Goal: Transaction & Acquisition: Purchase product/service

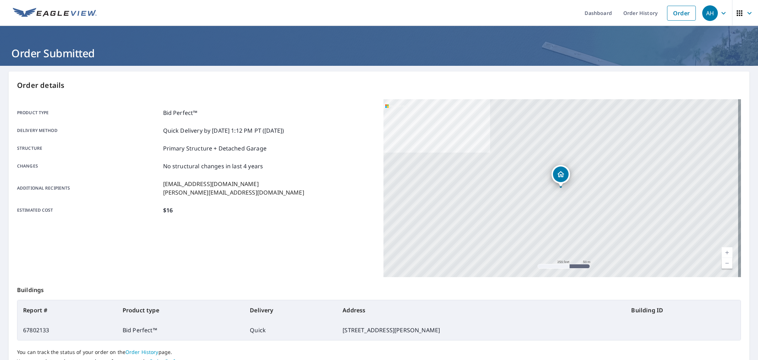
click at [684, 16] on link "Order" at bounding box center [681, 13] width 29 height 15
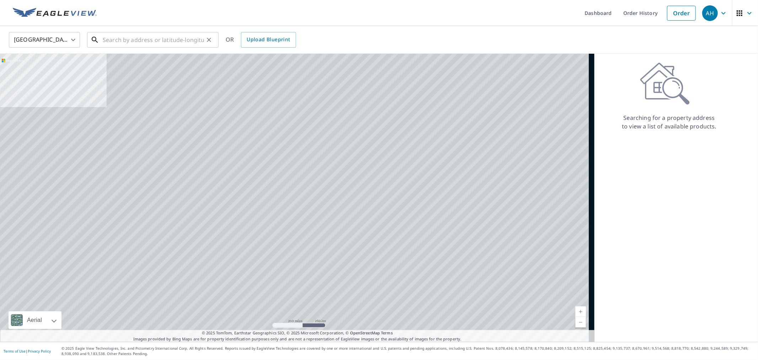
click at [135, 39] on input "text" at bounding box center [153, 40] width 101 height 20
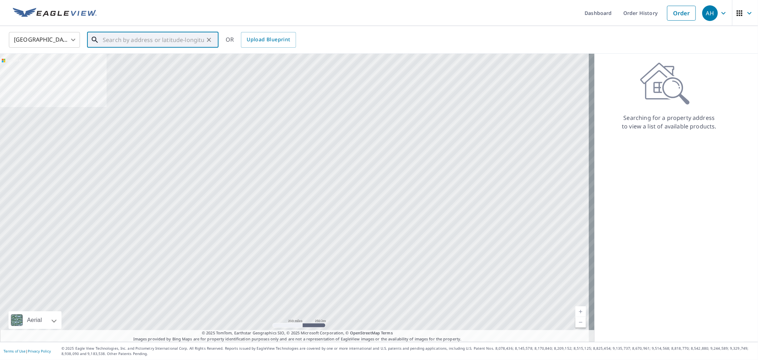
paste input "[STREET_ADDRESS]"
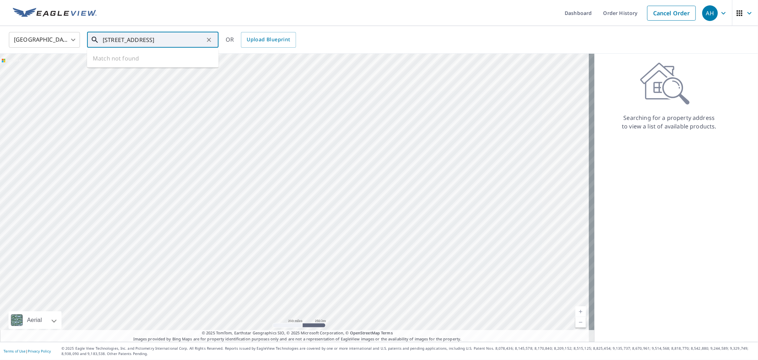
scroll to position [0, 5]
type input "[STREET_ADDRESS]"
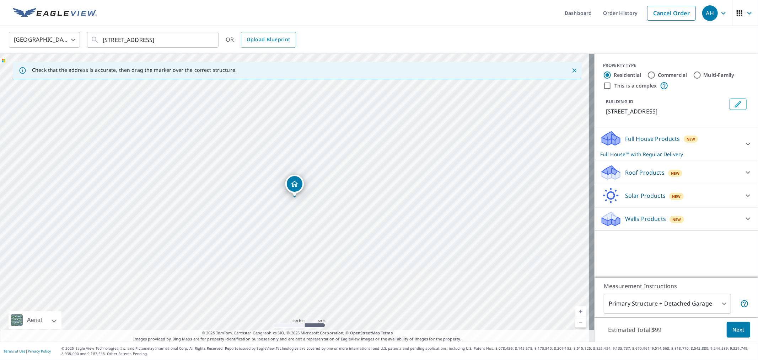
click at [637, 167] on div "Roof Products New" at bounding box center [670, 172] width 139 height 17
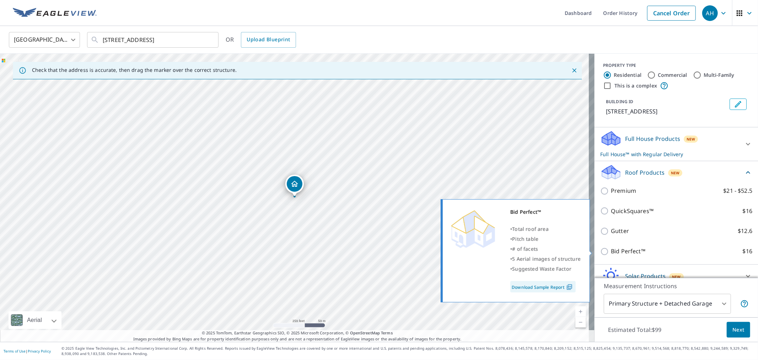
click at [612, 252] on p "Bid Perfect™" at bounding box center [628, 251] width 34 height 9
click at [611, 252] on input "Bid Perfect™ $16" at bounding box center [606, 251] width 11 height 9
checkbox input "true"
checkbox input "false"
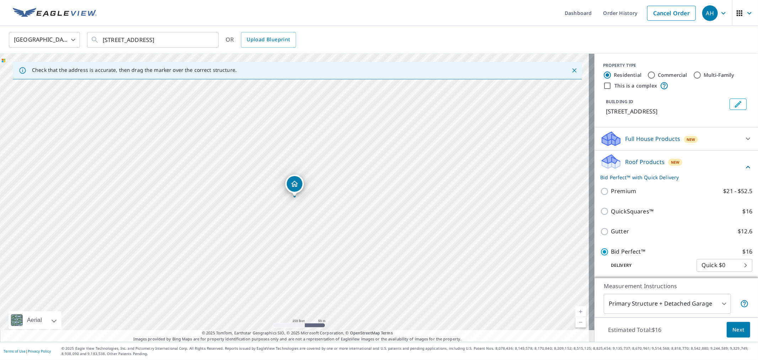
click at [736, 334] on span "Next" at bounding box center [739, 329] width 12 height 9
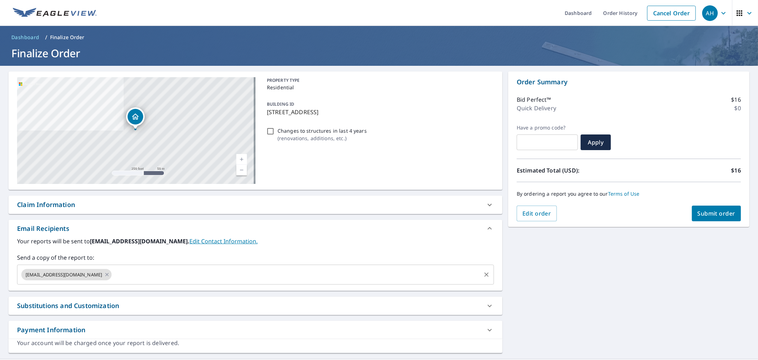
click at [116, 272] on input "text" at bounding box center [297, 275] width 368 height 14
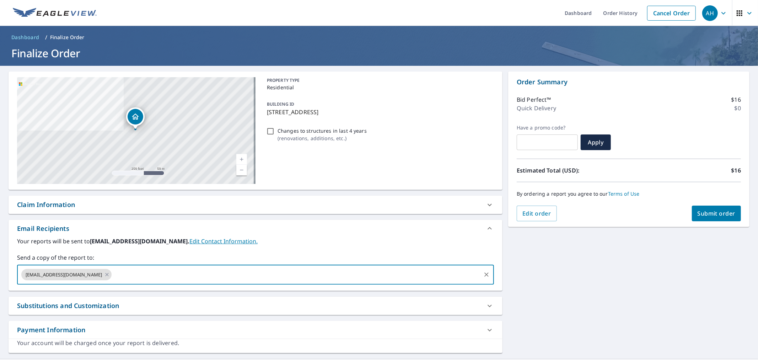
paste input "[EMAIL_ADDRESS][DOMAIN_NAME]"
type input "[EMAIL_ADDRESS][DOMAIN_NAME]"
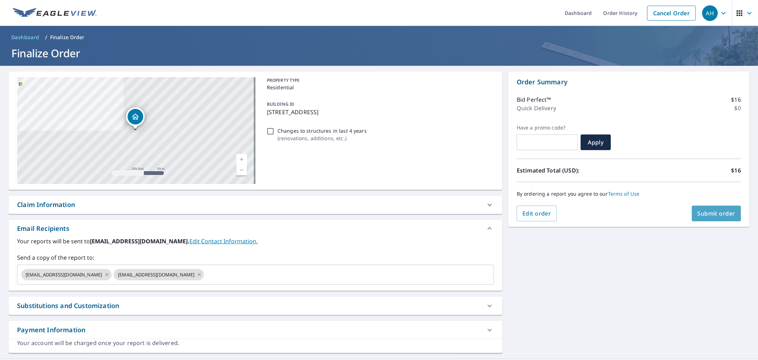
click at [698, 214] on span "Submit order" at bounding box center [717, 213] width 38 height 8
checkbox input "true"
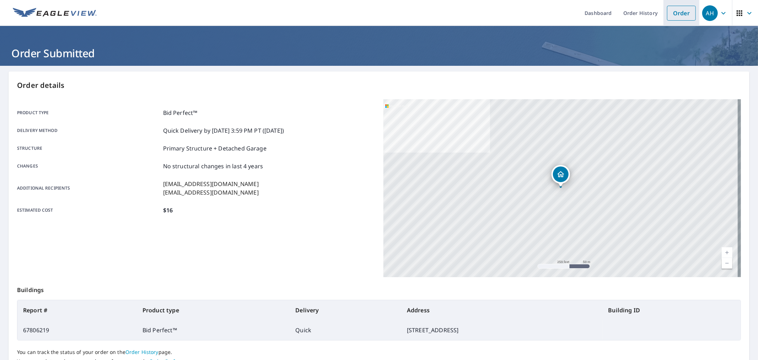
click at [683, 13] on link "Order" at bounding box center [681, 13] width 29 height 15
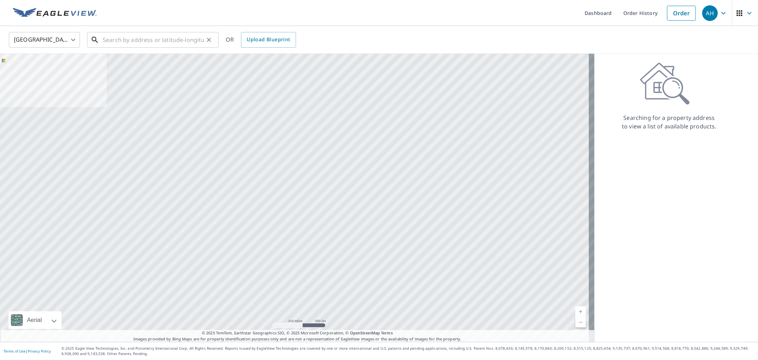
click at [162, 40] on input "text" at bounding box center [153, 40] width 101 height 20
paste input "[STREET_ADDRESS]"
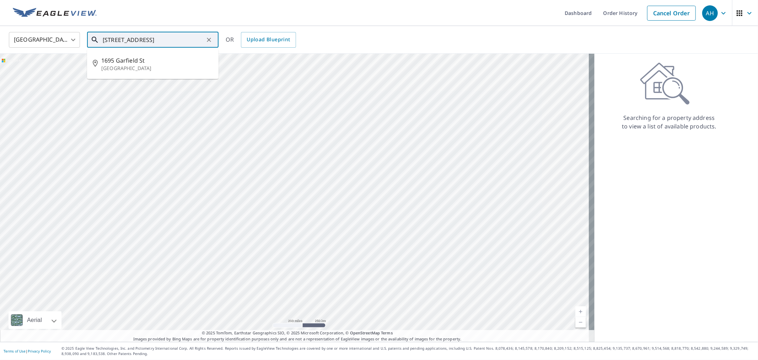
type input "[STREET_ADDRESS]"
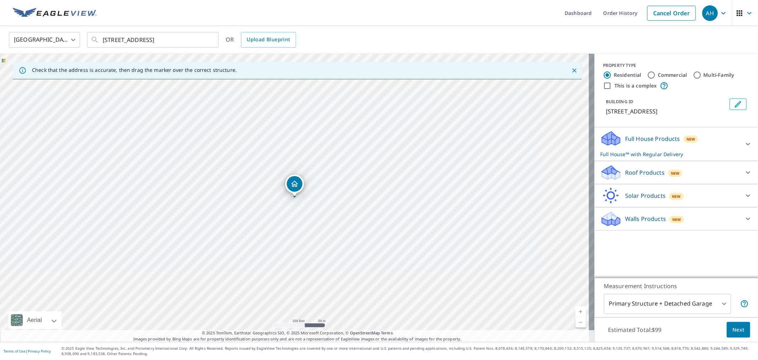
click at [625, 170] on p "Roof Products" at bounding box center [644, 172] width 39 height 9
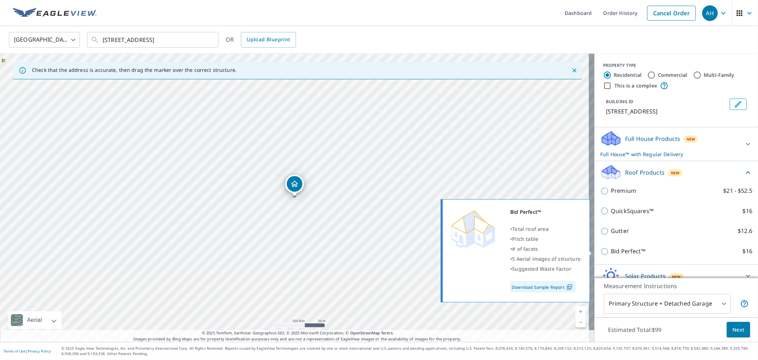
click at [615, 250] on p "Bid Perfect™" at bounding box center [628, 251] width 34 height 9
click at [611, 250] on input "Bid Perfect™ $16" at bounding box center [606, 251] width 11 height 9
checkbox input "true"
checkbox input "false"
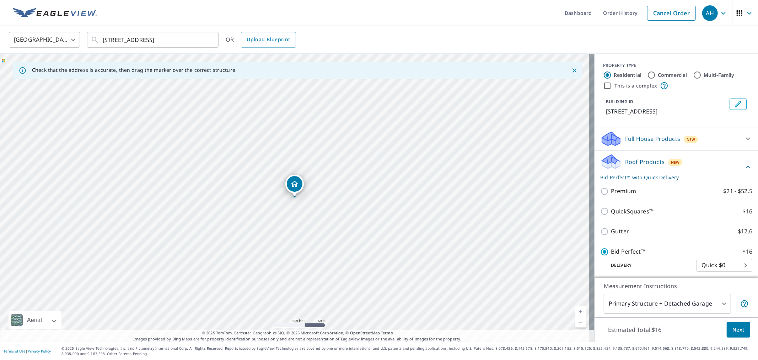
click at [733, 327] on span "Next" at bounding box center [739, 329] width 12 height 9
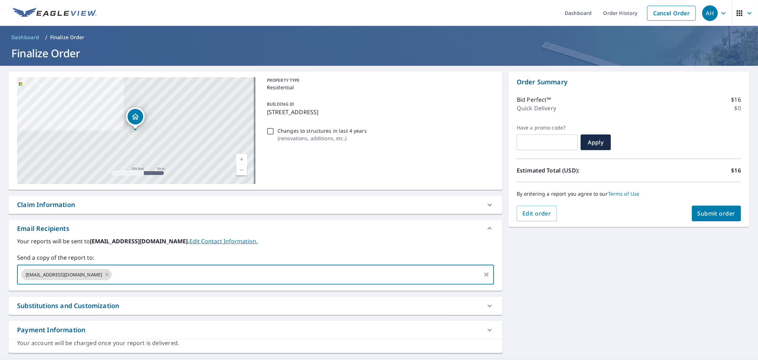
click at [122, 272] on input "text" at bounding box center [297, 275] width 368 height 14
paste input "[PERSON_NAME][EMAIL_ADDRESS][DOMAIN_NAME]"
type input "[PERSON_NAME][EMAIL_ADDRESS][DOMAIN_NAME]"
click at [709, 213] on span "Submit order" at bounding box center [717, 213] width 38 height 8
checkbox input "true"
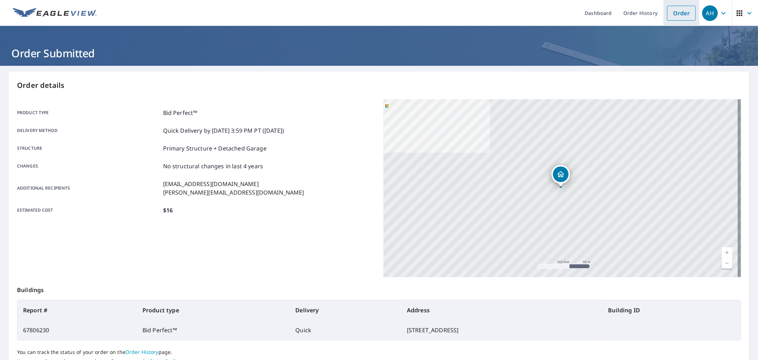
click at [676, 14] on link "Order" at bounding box center [681, 13] width 29 height 15
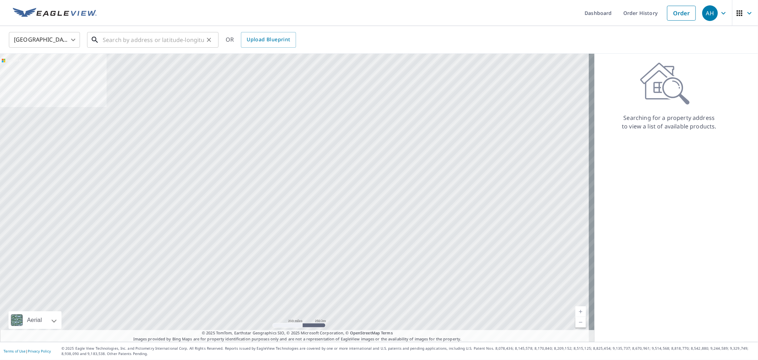
click at [156, 37] on input "text" at bounding box center [153, 40] width 101 height 20
paste input "[STREET_ADDRESS][PERSON_NAME] NE. [GEOGRAPHIC_DATA]"
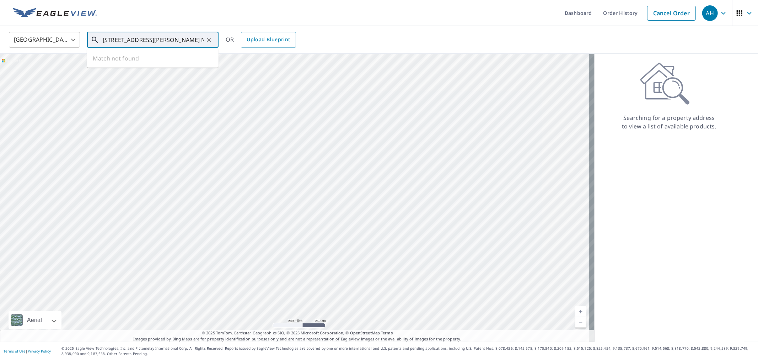
type input "[STREET_ADDRESS][PERSON_NAME] NE. [GEOGRAPHIC_DATA]"
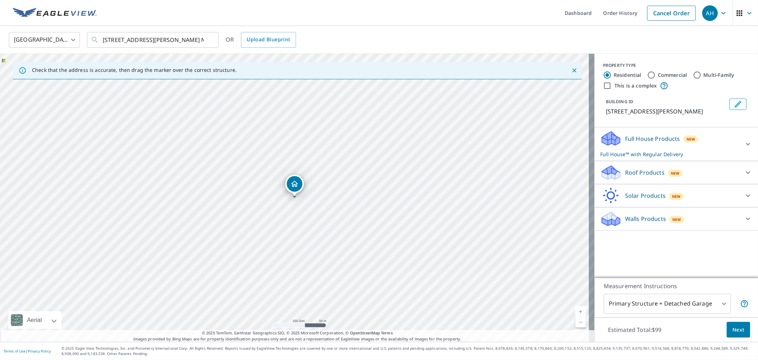
drag, startPoint x: 640, startPoint y: 171, endPoint x: 634, endPoint y: 172, distance: 6.6
click at [639, 171] on p "Roof Products" at bounding box center [644, 172] width 39 height 9
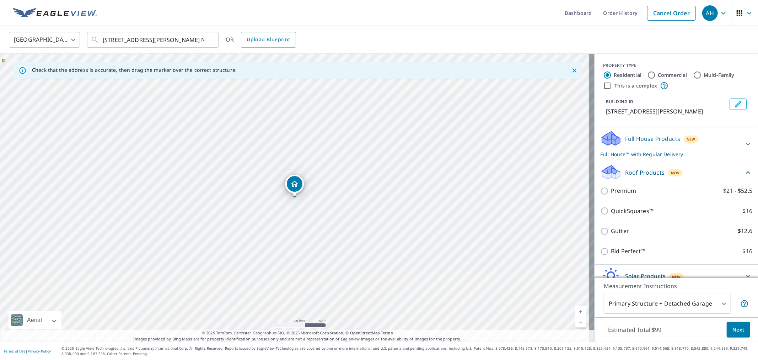
scroll to position [33, 0]
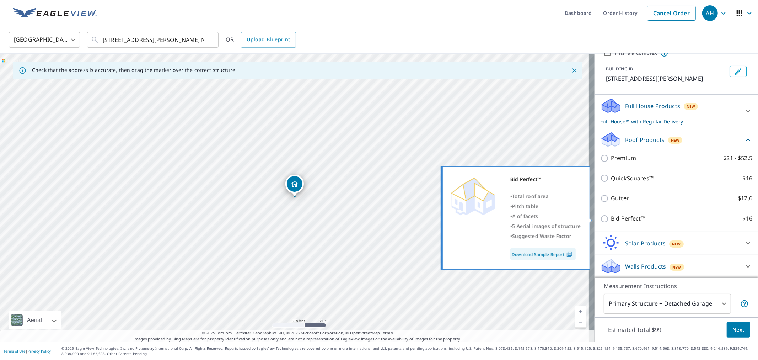
click at [613, 218] on p "Bid Perfect™" at bounding box center [628, 218] width 34 height 9
click at [611, 218] on input "Bid Perfect™ $16" at bounding box center [606, 218] width 11 height 9
checkbox input "true"
checkbox input "false"
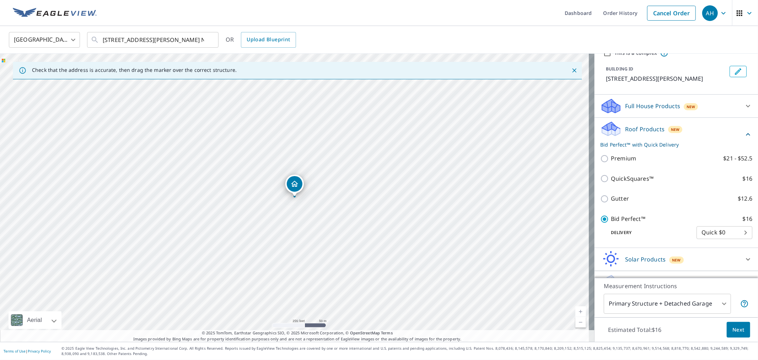
click at [733, 332] on span "Next" at bounding box center [739, 329] width 12 height 9
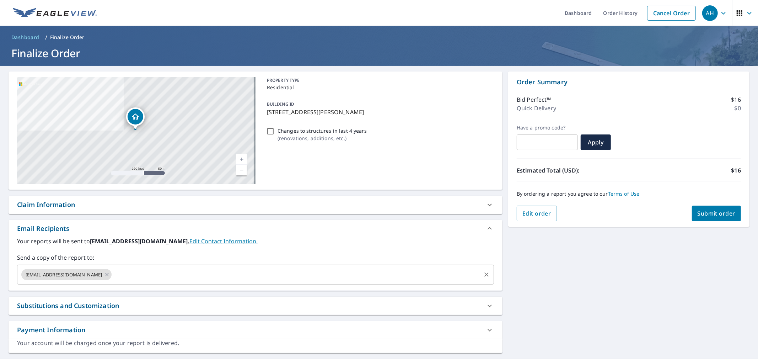
click at [113, 275] on input "text" at bounding box center [297, 275] width 368 height 14
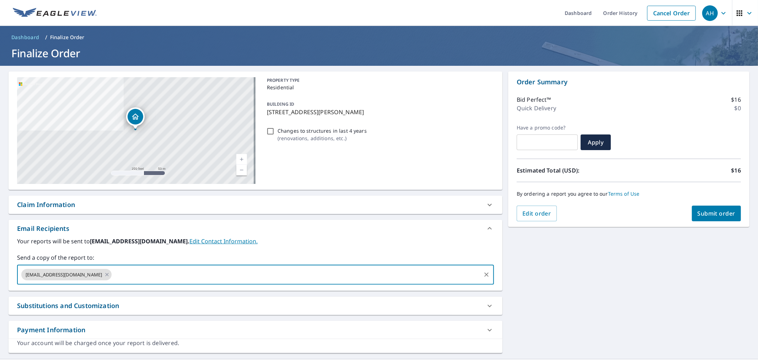
paste input "[PERSON_NAME][EMAIL_ADDRESS][DOMAIN_NAME]"
type input "[PERSON_NAME][EMAIL_ADDRESS][DOMAIN_NAME]"
click at [698, 215] on span "Submit order" at bounding box center [717, 213] width 38 height 8
checkbox input "true"
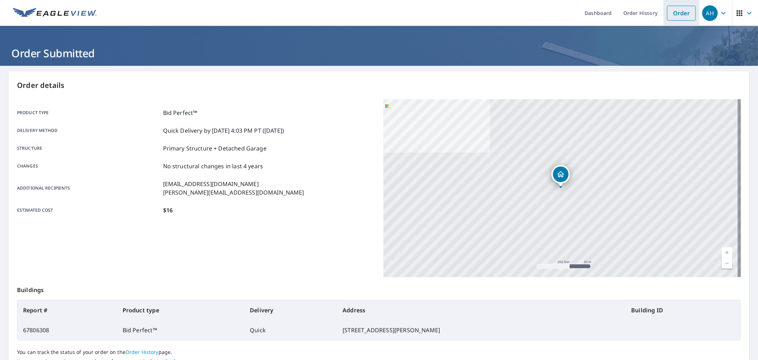
click at [675, 9] on link "Order" at bounding box center [681, 13] width 29 height 15
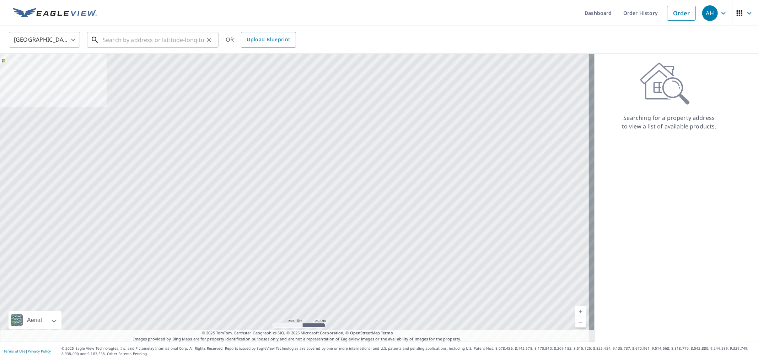
click at [106, 34] on input "text" at bounding box center [153, 40] width 101 height 20
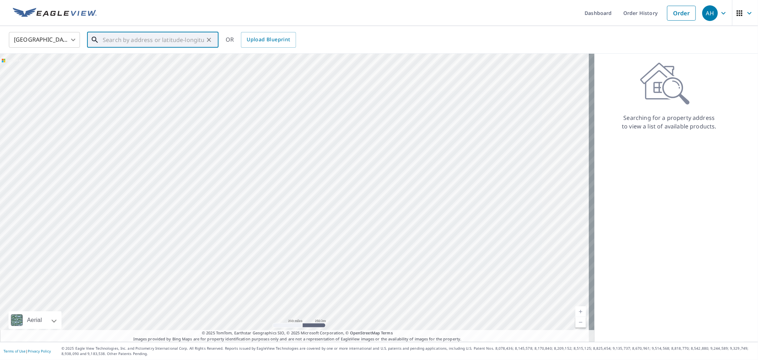
paste input "[STREET_ADDRESS][PERSON_NAME]"
type input "[STREET_ADDRESS][PERSON_NAME]"
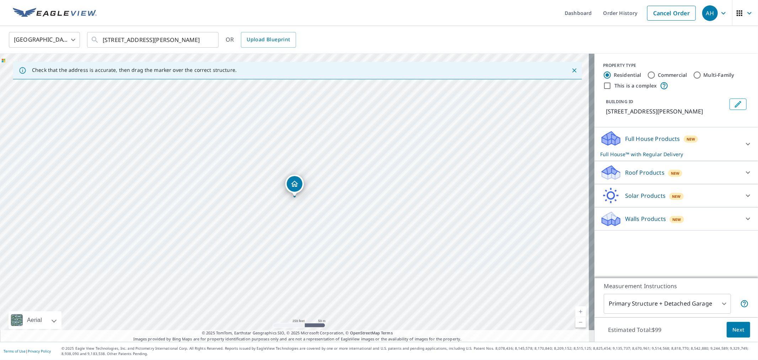
click at [668, 169] on div "New" at bounding box center [675, 172] width 15 height 9
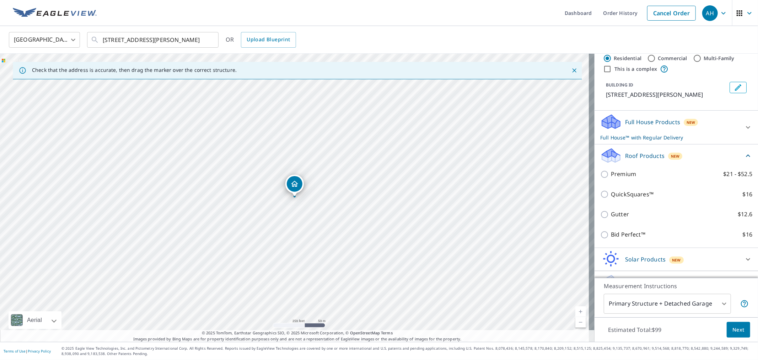
scroll to position [33, 0]
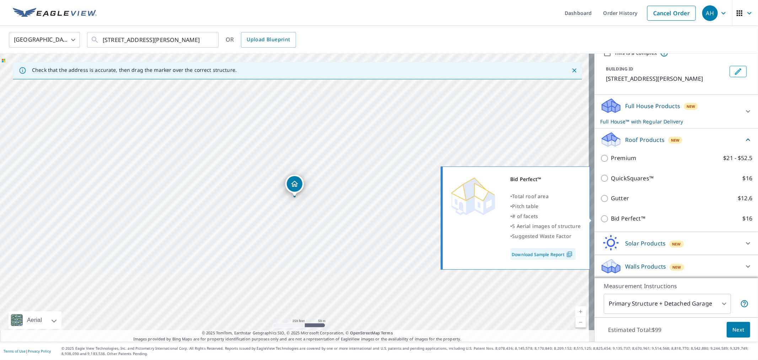
click at [617, 216] on p "Bid Perfect™" at bounding box center [628, 218] width 34 height 9
click at [611, 216] on input "Bid Perfect™ $16" at bounding box center [606, 218] width 11 height 9
checkbox input "true"
checkbox input "false"
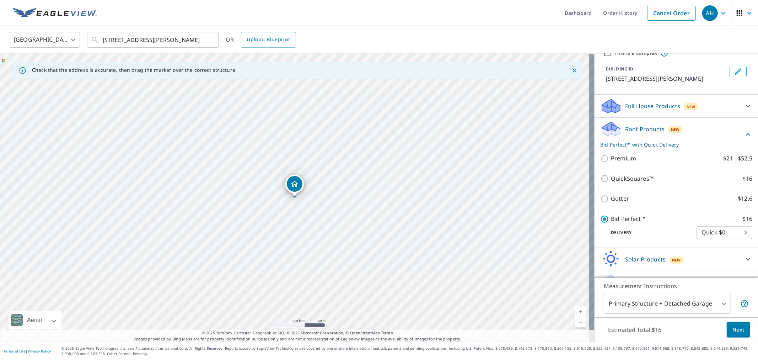
click at [738, 331] on span "Next" at bounding box center [739, 329] width 12 height 9
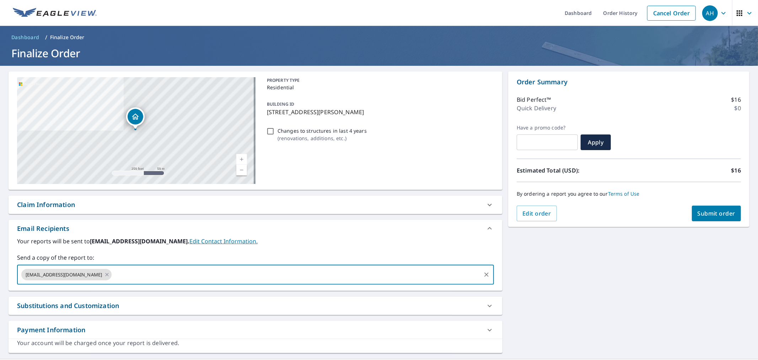
click at [113, 271] on input "text" at bounding box center [297, 275] width 368 height 14
paste input "[PERSON_NAME][EMAIL_ADDRESS][DOMAIN_NAME]"
type input "[PERSON_NAME][EMAIL_ADDRESS][DOMAIN_NAME]"
click at [706, 210] on span "Submit order" at bounding box center [717, 213] width 38 height 8
checkbox input "true"
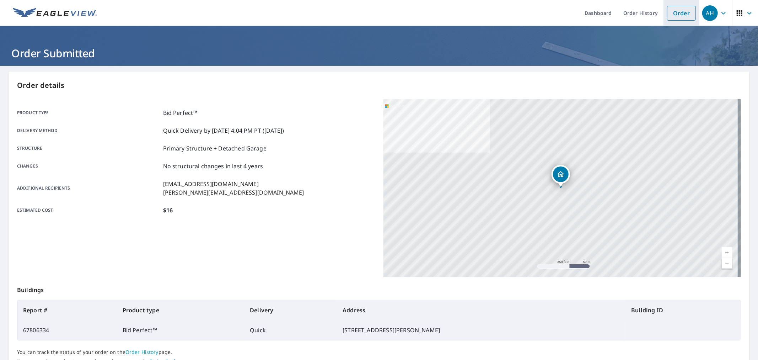
click at [675, 16] on link "Order" at bounding box center [681, 13] width 29 height 15
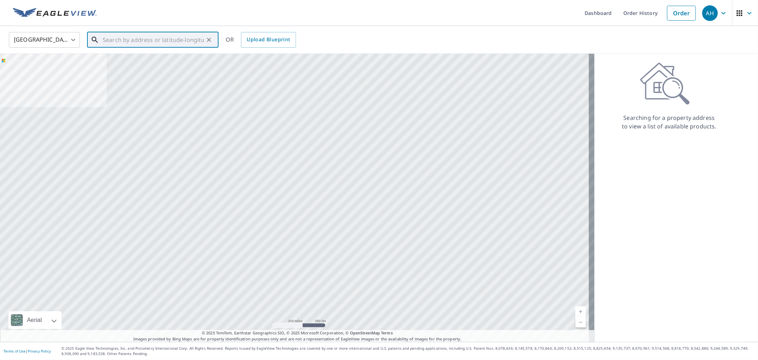
click at [137, 42] on input "text" at bounding box center [153, 40] width 101 height 20
paste input "[STREET_ADDRESS][PERSON_NAME]"
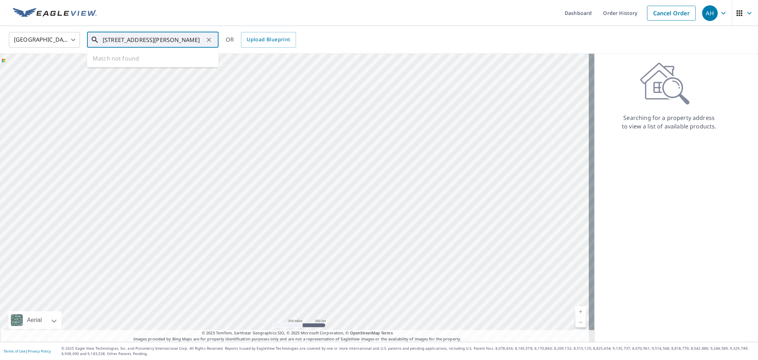
scroll to position [0, 36]
type input "[STREET_ADDRESS][PERSON_NAME]"
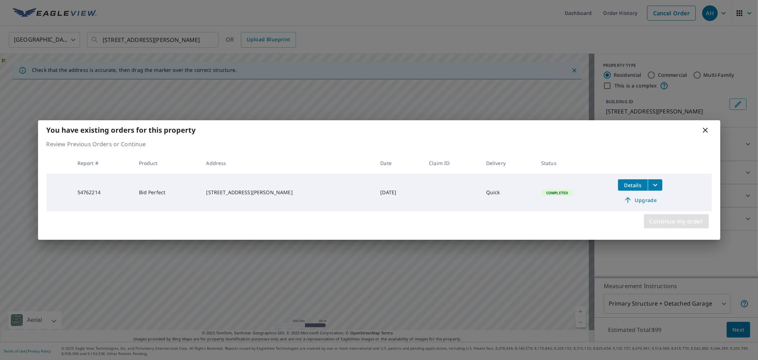
click at [661, 222] on span "Continue my order" at bounding box center [677, 221] width 54 height 10
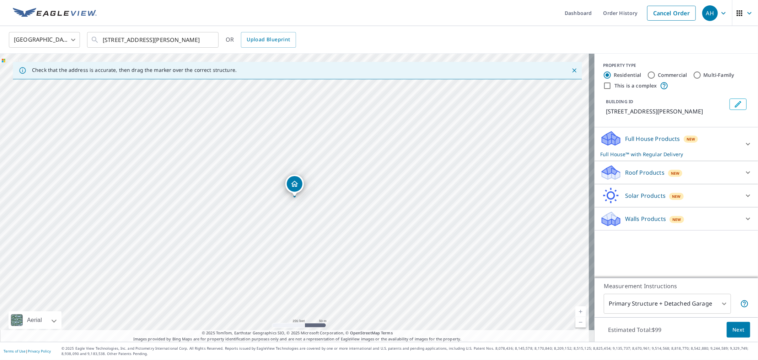
click at [638, 177] on p "Roof Products" at bounding box center [644, 172] width 39 height 9
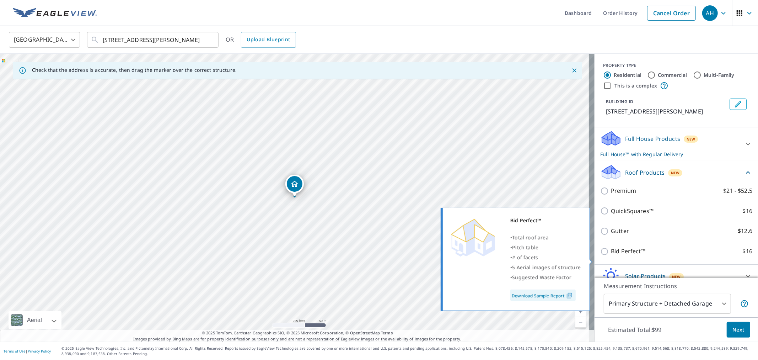
click at [620, 256] on p "Bid Perfect™" at bounding box center [628, 251] width 34 height 9
click at [611, 256] on input "Bid Perfect™ $16" at bounding box center [606, 251] width 11 height 9
checkbox input "true"
checkbox input "false"
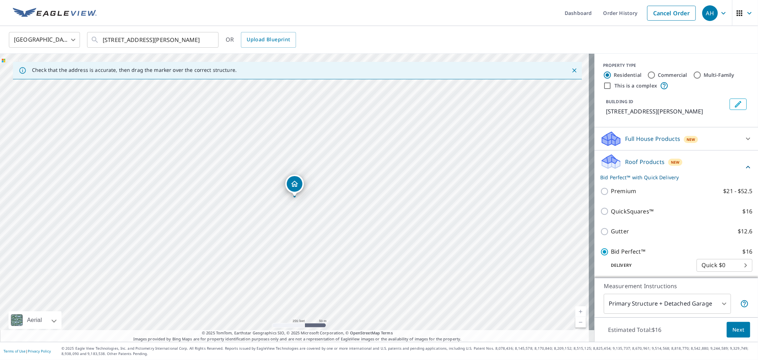
click at [733, 325] on span "Next" at bounding box center [739, 329] width 12 height 9
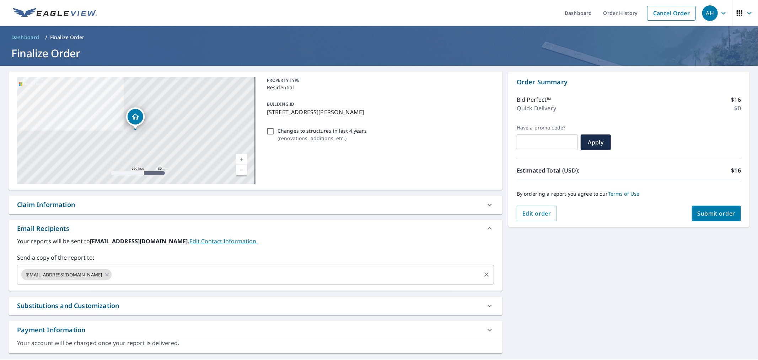
click at [113, 272] on input "text" at bounding box center [297, 275] width 368 height 14
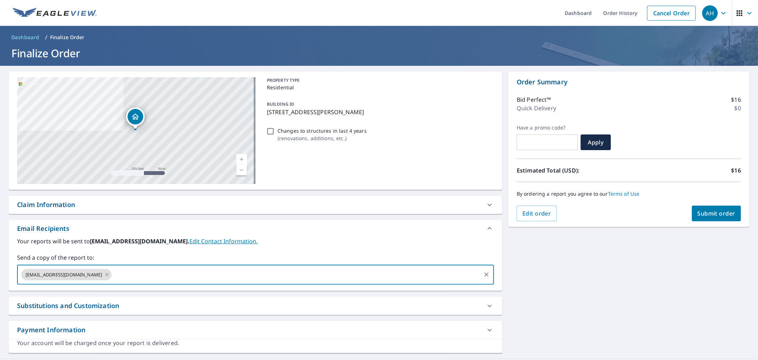
paste input "[PERSON_NAME][EMAIL_ADDRESS][DOMAIN_NAME]"
type input "[PERSON_NAME][EMAIL_ADDRESS][DOMAIN_NAME]"
click at [716, 207] on button "Submit order" at bounding box center [716, 214] width 49 height 16
checkbox input "true"
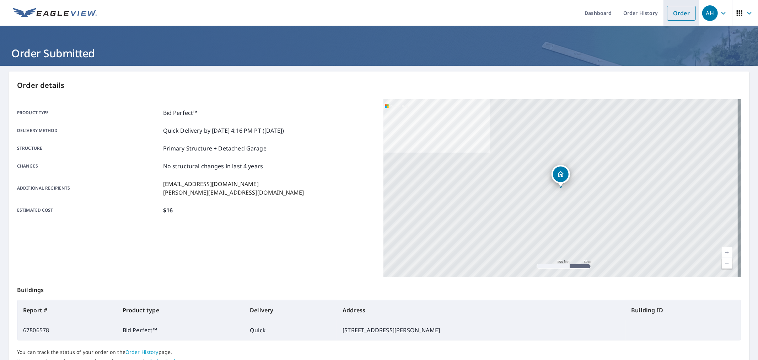
drag, startPoint x: 670, startPoint y: 10, endPoint x: 677, endPoint y: 15, distance: 9.1
click at [670, 10] on link "Order" at bounding box center [681, 13] width 29 height 15
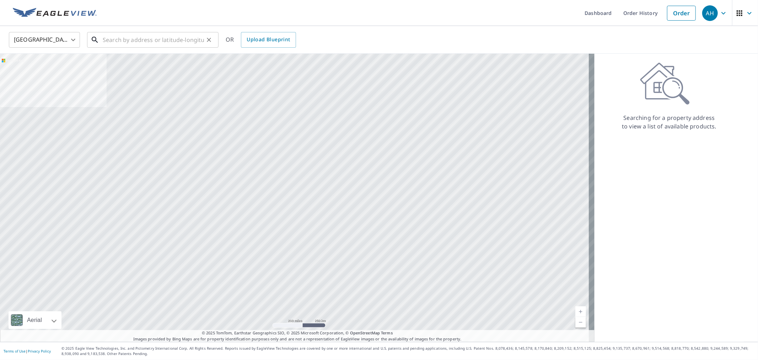
click at [126, 40] on input "text" at bounding box center [153, 40] width 101 height 20
paste input "[STREET_ADDRESS][PERSON_NAME]"
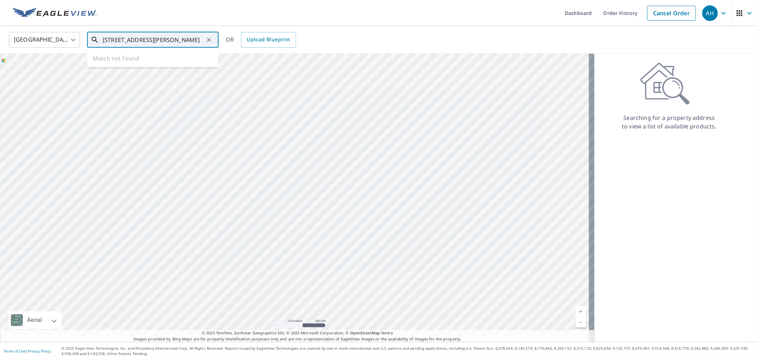
scroll to position [0, 36]
type input "[STREET_ADDRESS][PERSON_NAME]"
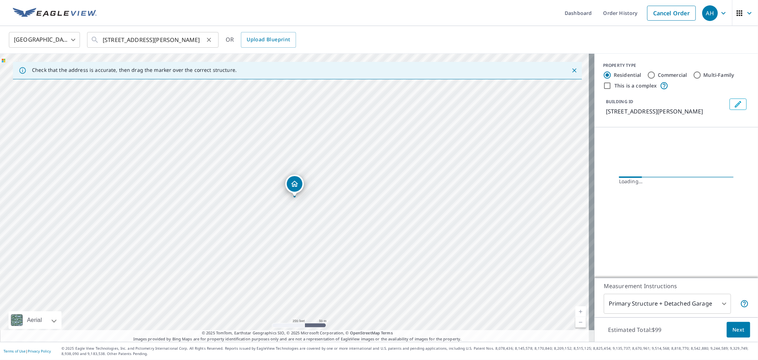
scroll to position [0, 0]
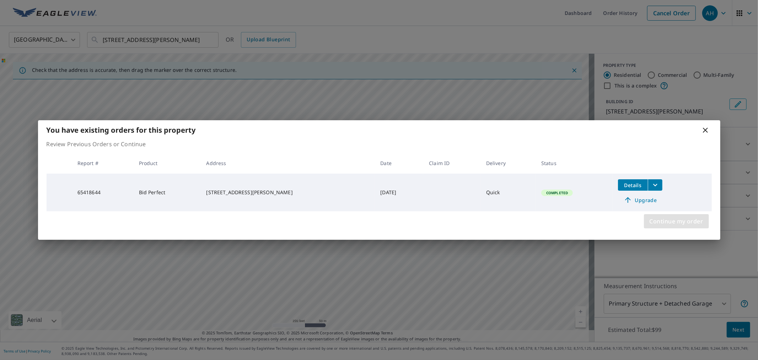
click at [687, 220] on span "Continue my order" at bounding box center [677, 221] width 54 height 10
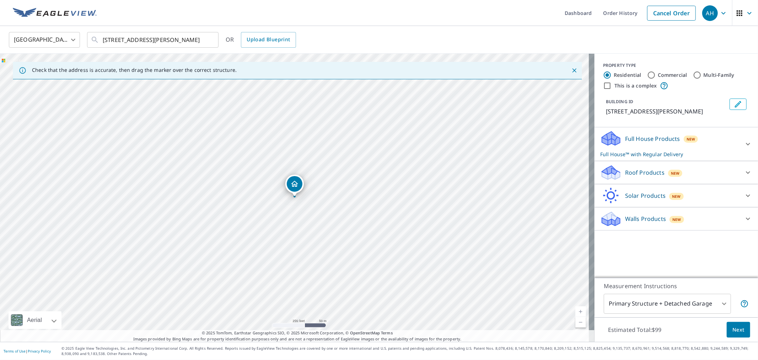
click at [633, 177] on p "Roof Products" at bounding box center [644, 172] width 39 height 9
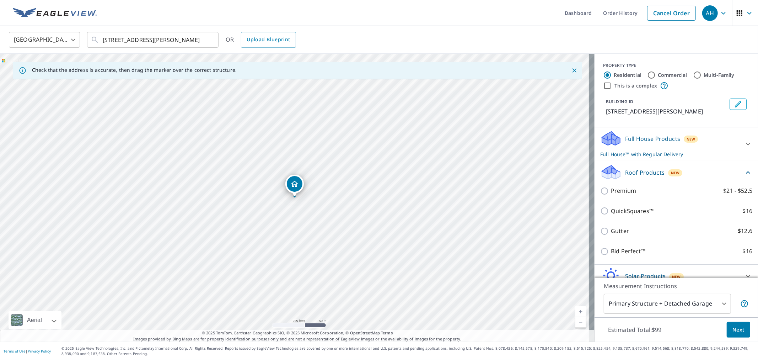
click at [616, 255] on p "Bid Perfect™" at bounding box center [628, 251] width 34 height 9
click at [611, 255] on input "Bid Perfect™ $16" at bounding box center [606, 251] width 11 height 9
checkbox input "true"
checkbox input "false"
click at [733, 327] on span "Next" at bounding box center [739, 329] width 12 height 9
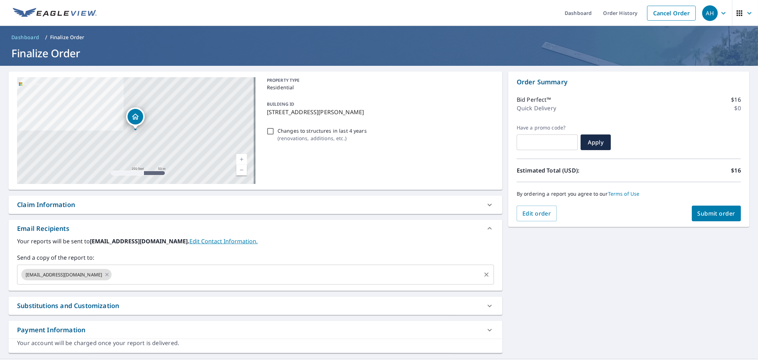
click at [155, 278] on input "text" at bounding box center [297, 275] width 368 height 14
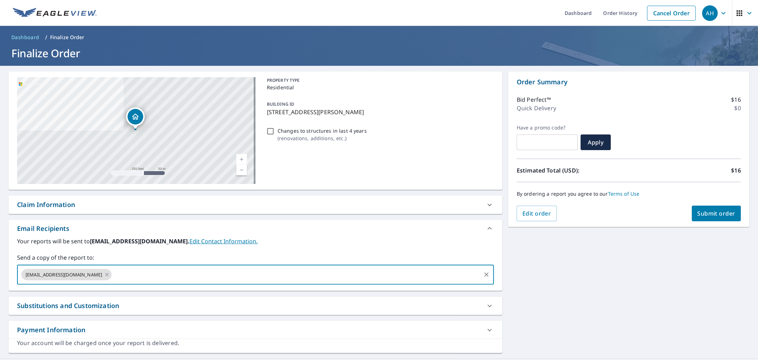
paste input "[PERSON_NAME][EMAIL_ADDRESS][DOMAIN_NAME]"
type input "[PERSON_NAME][EMAIL_ADDRESS][DOMAIN_NAME]"
click at [706, 212] on span "Submit order" at bounding box center [717, 213] width 38 height 8
checkbox input "true"
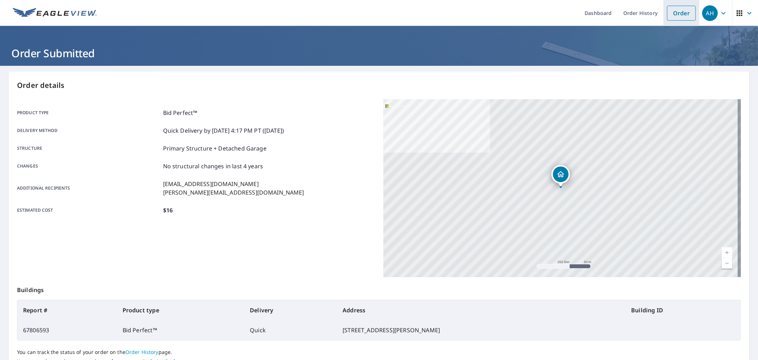
click at [680, 17] on link "Order" at bounding box center [681, 13] width 29 height 15
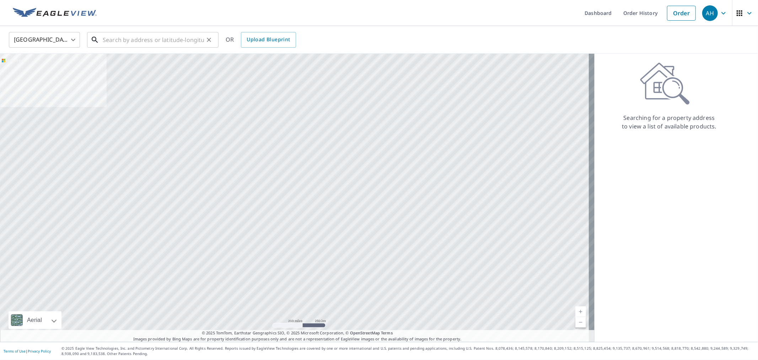
click at [115, 37] on input "text" at bounding box center [153, 40] width 101 height 20
paste input "[STREET_ADDRESS]"
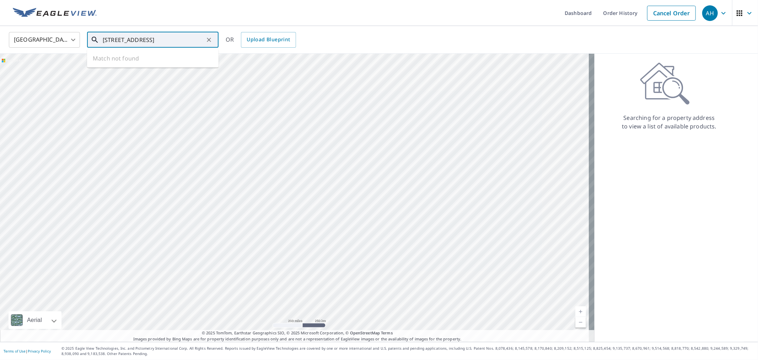
scroll to position [0, 8]
type input "[STREET_ADDRESS]"
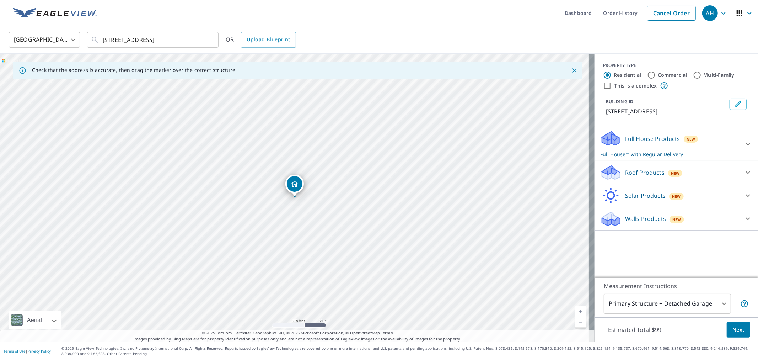
click at [641, 173] on p "Roof Products" at bounding box center [644, 172] width 39 height 9
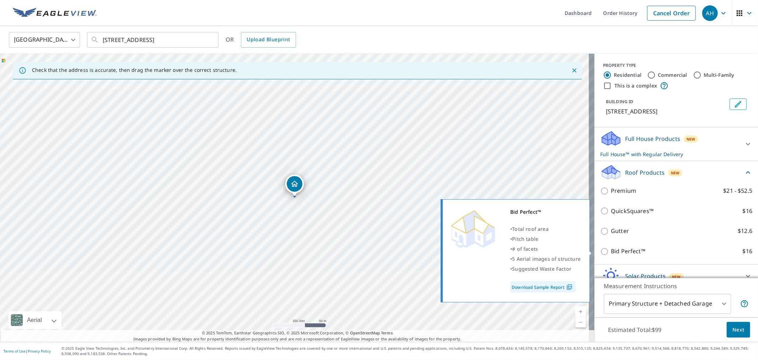
click at [629, 251] on p "Bid Perfect™" at bounding box center [628, 251] width 34 height 9
click at [611, 251] on input "Bid Perfect™ $16" at bounding box center [606, 251] width 11 height 9
checkbox input "true"
checkbox input "false"
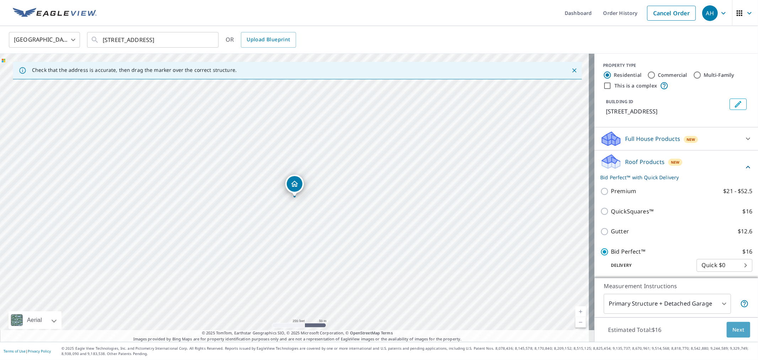
click at [738, 332] on span "Next" at bounding box center [739, 329] width 12 height 9
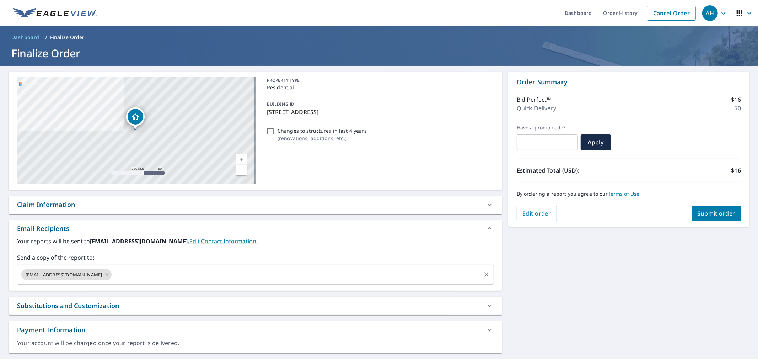
click at [113, 276] on input "text" at bounding box center [297, 275] width 368 height 14
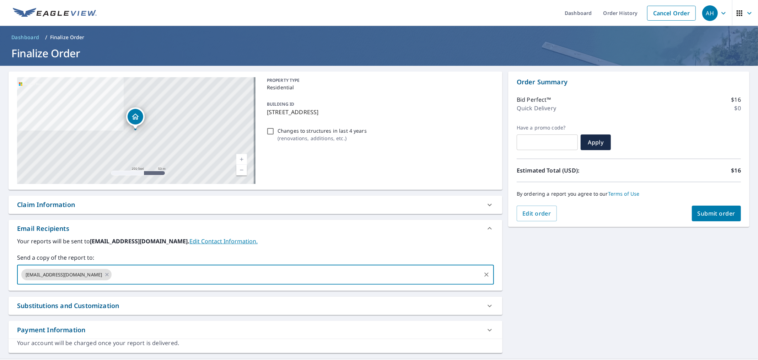
click at [128, 272] on input "text" at bounding box center [297, 275] width 368 height 14
paste input "[PERSON_NAME][EMAIL_ADDRESS][PERSON_NAME][DOMAIN_NAME]"
type input "[PERSON_NAME][EMAIL_ADDRESS][PERSON_NAME][DOMAIN_NAME]"
click at [714, 210] on span "Submit order" at bounding box center [717, 213] width 38 height 8
checkbox input "true"
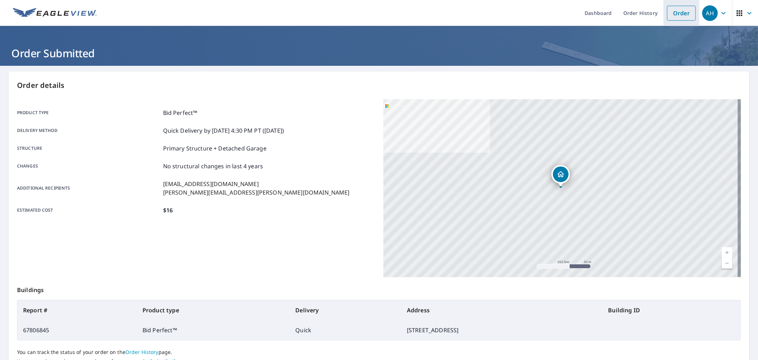
click at [679, 11] on link "Order" at bounding box center [681, 13] width 29 height 15
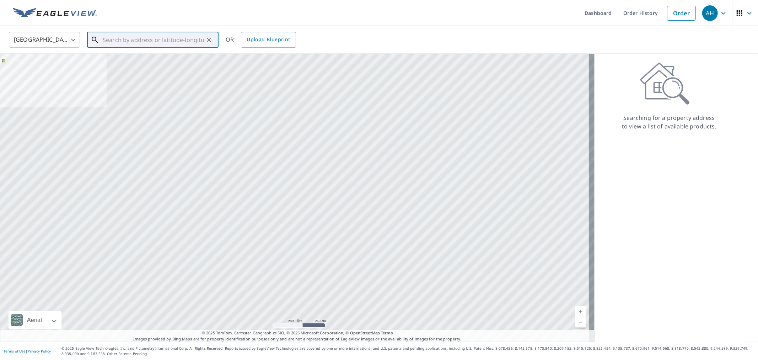
click at [121, 41] on input "text" at bounding box center [153, 40] width 101 height 20
paste input "[STREET_ADDRESS]"
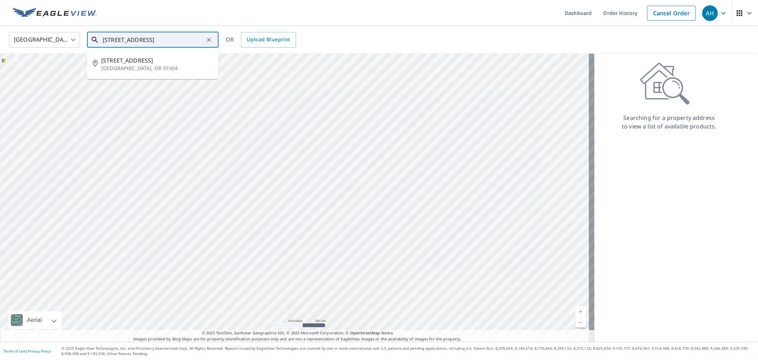
type input "[STREET_ADDRESS]"
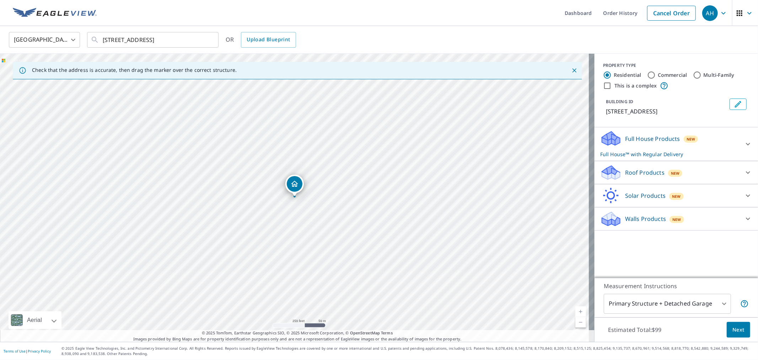
drag, startPoint x: 629, startPoint y: 168, endPoint x: 634, endPoint y: 175, distance: 8.9
click at [629, 169] on p "Roof Products" at bounding box center [644, 172] width 39 height 9
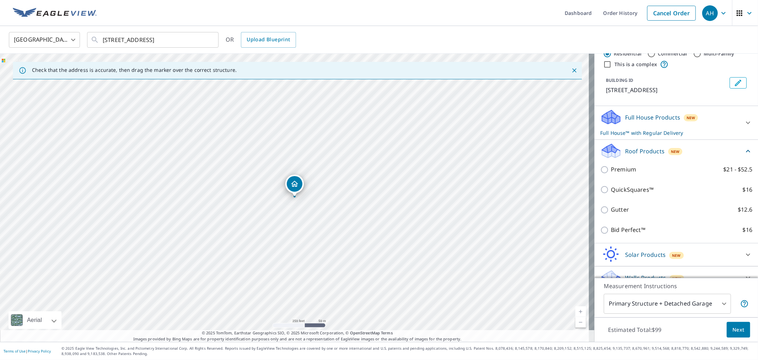
scroll to position [33, 0]
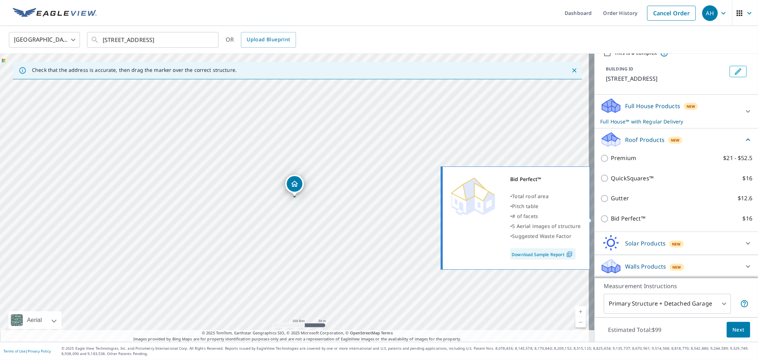
click at [619, 218] on p "Bid Perfect™" at bounding box center [628, 218] width 34 height 9
click at [611, 218] on input "Bid Perfect™ $16" at bounding box center [606, 218] width 11 height 9
checkbox input "true"
checkbox input "false"
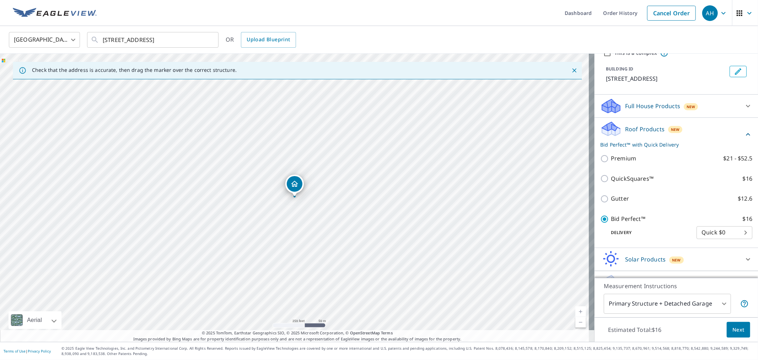
click at [735, 327] on span "Next" at bounding box center [739, 329] width 12 height 9
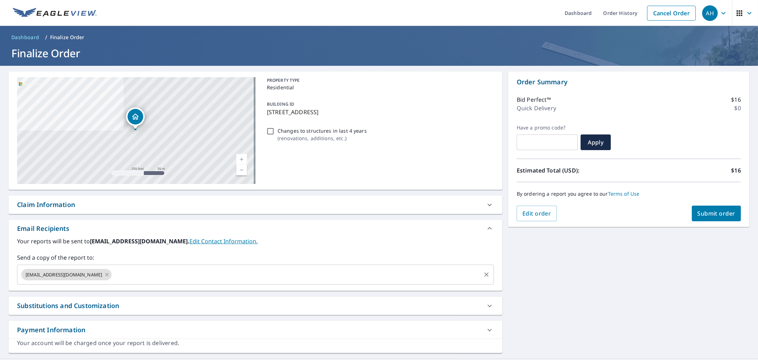
click at [113, 278] on input "text" at bounding box center [297, 275] width 368 height 14
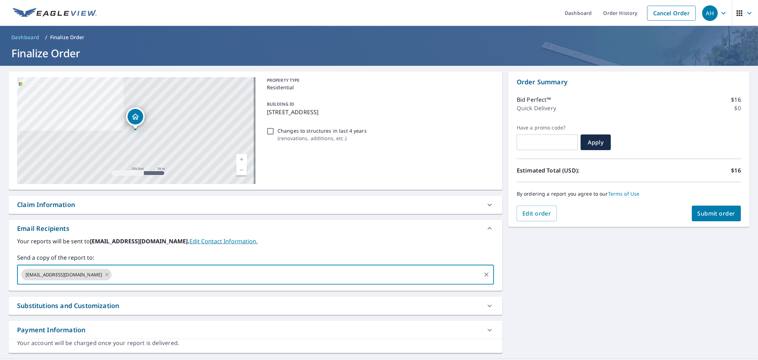
paste input "[EMAIL_ADDRESS][DOMAIN_NAME]"
type input "[EMAIL_ADDRESS][DOMAIN_NAME]"
click at [702, 215] on span "Submit order" at bounding box center [717, 213] width 38 height 8
checkbox input "true"
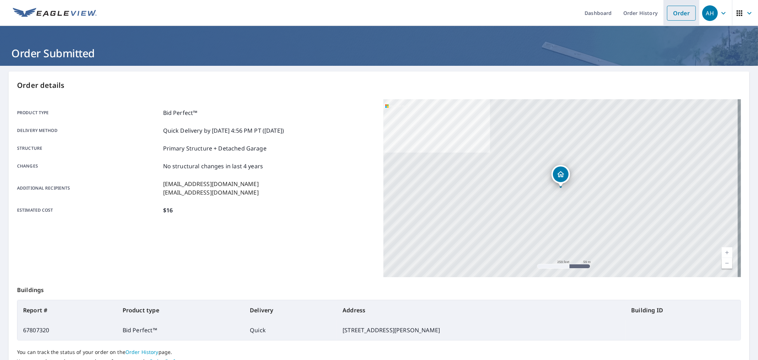
drag, startPoint x: 670, startPoint y: 15, endPoint x: 621, endPoint y: 22, distance: 48.9
click at [670, 15] on link "Order" at bounding box center [681, 13] width 29 height 15
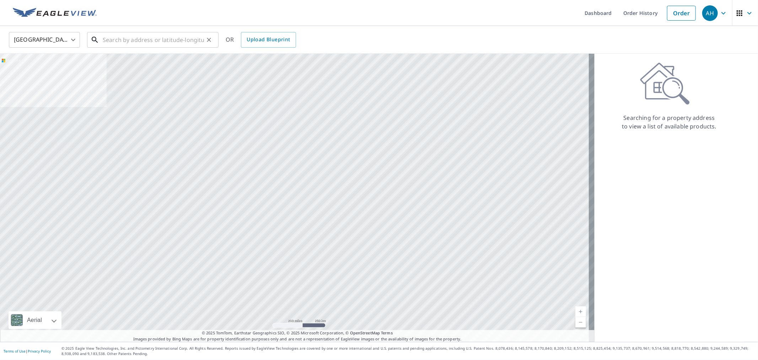
click at [121, 39] on input "text" at bounding box center [153, 40] width 101 height 20
paste input "[STREET_ADDRESS]"
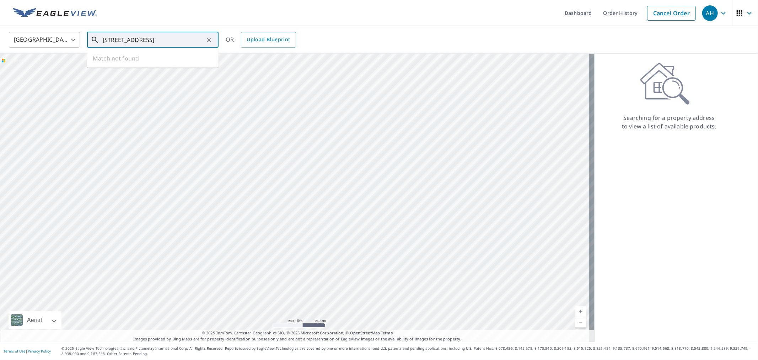
scroll to position [0, 55]
type input "[STREET_ADDRESS]"
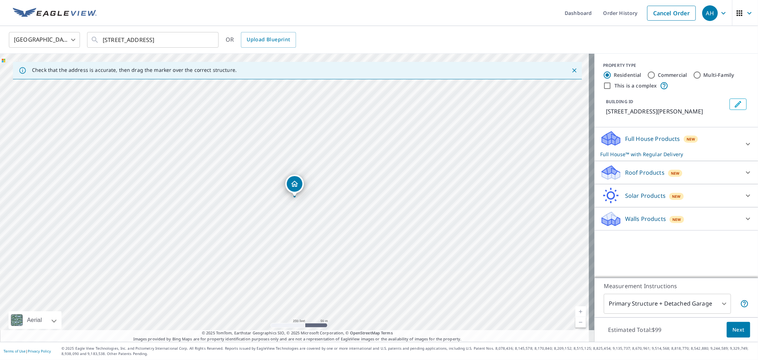
click at [635, 172] on div "Roof Products New" at bounding box center [670, 172] width 139 height 17
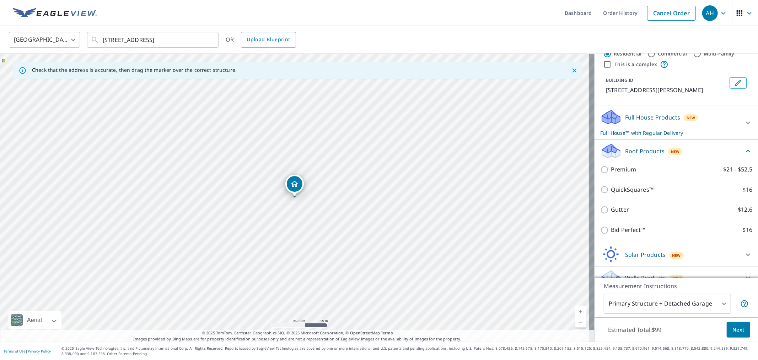
scroll to position [39, 0]
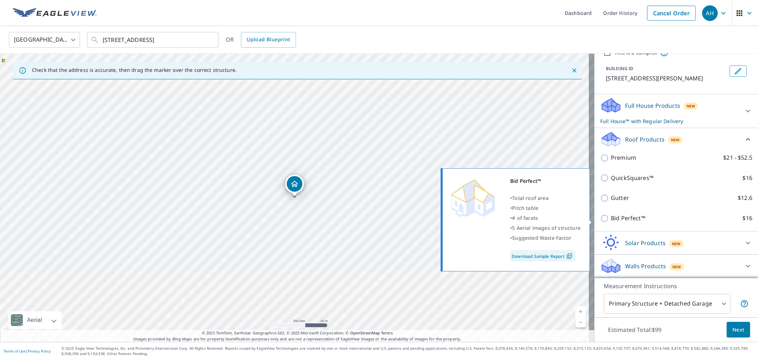
click at [617, 216] on p "Bid Perfect™" at bounding box center [628, 218] width 34 height 9
click at [611, 216] on input "Bid Perfect™ $16" at bounding box center [606, 218] width 11 height 9
checkbox input "true"
checkbox input "false"
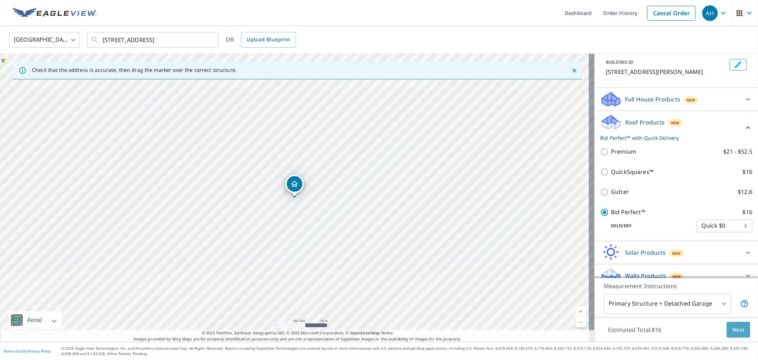
click at [737, 328] on span "Next" at bounding box center [739, 329] width 12 height 9
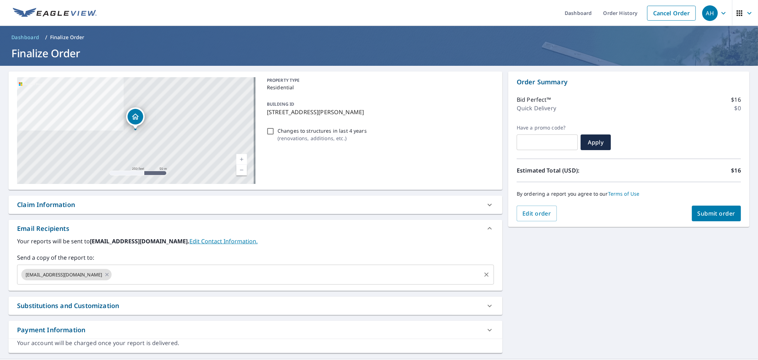
click at [142, 273] on input "text" at bounding box center [297, 275] width 368 height 14
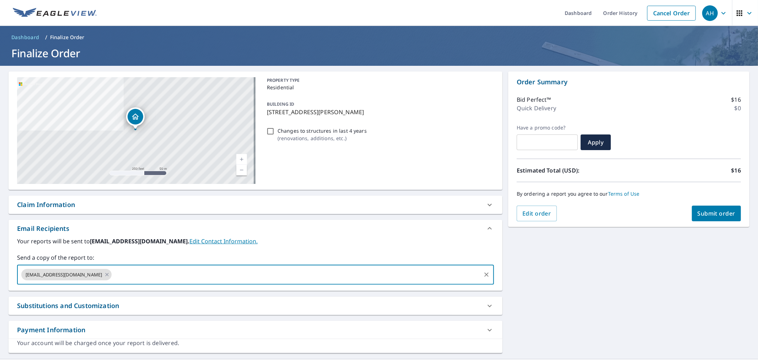
paste input "[PERSON_NAME][EMAIL_ADDRESS][DOMAIN_NAME]"
type input "[PERSON_NAME][EMAIL_ADDRESS][DOMAIN_NAME]"
click at [724, 210] on span "Submit order" at bounding box center [717, 213] width 38 height 8
checkbox input "true"
